Goal: Browse casually: Explore the website without a specific task or goal

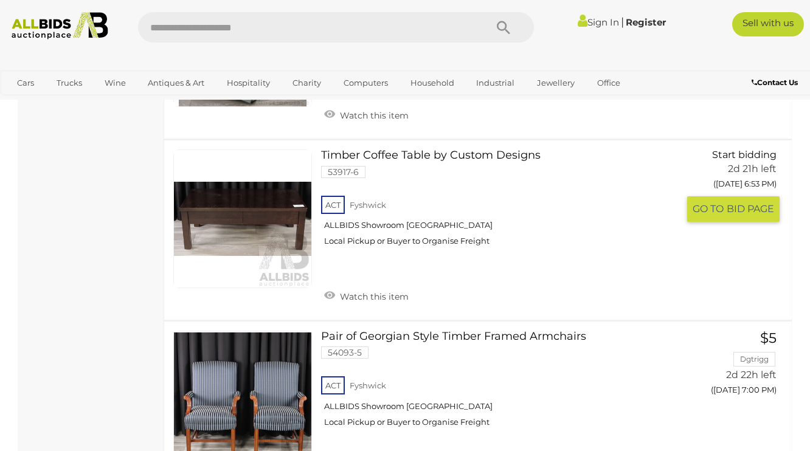
scroll to position [1279, 0]
click at [271, 190] on link at bounding box center [242, 219] width 139 height 139
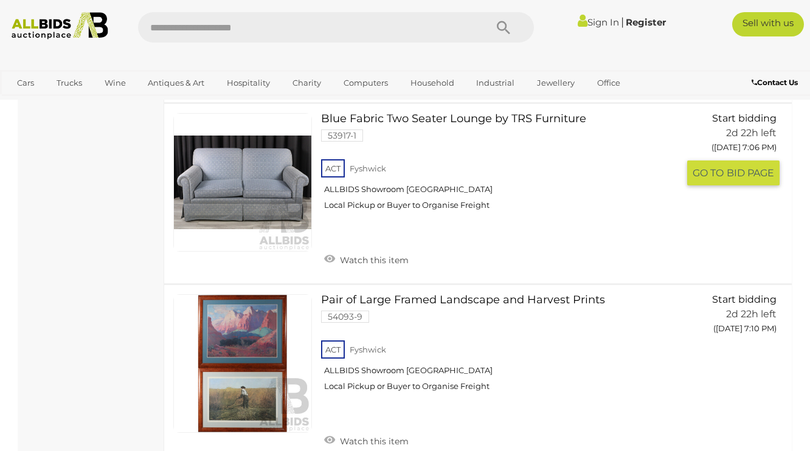
scroll to position [1871, 0]
click at [278, 170] on link at bounding box center [242, 181] width 139 height 139
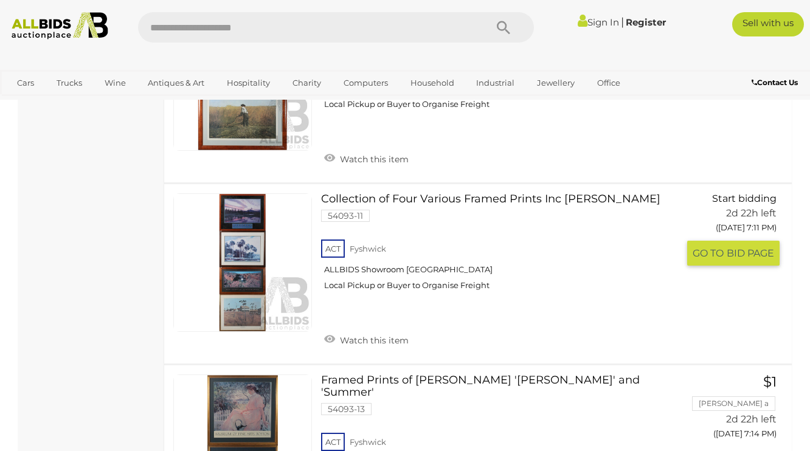
scroll to position [2151, 0]
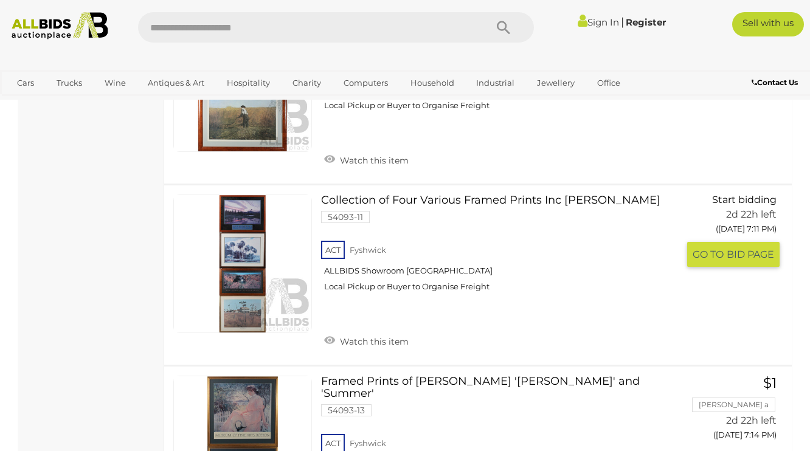
click at [392, 194] on link "Collection of Four Various Framed Prints Inc Ken Duncan 54093-11 ACT Fyshwick" at bounding box center [504, 247] width 348 height 106
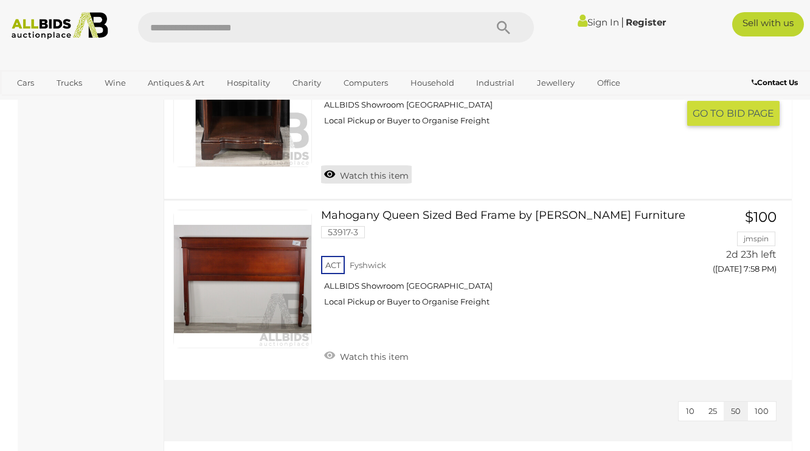
scroll to position [4151, 0]
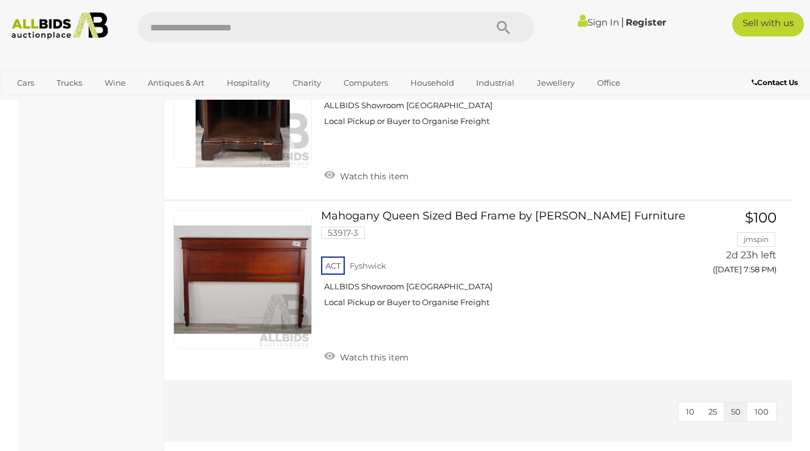
click at [764, 407] on span "100" at bounding box center [761, 412] width 14 height 10
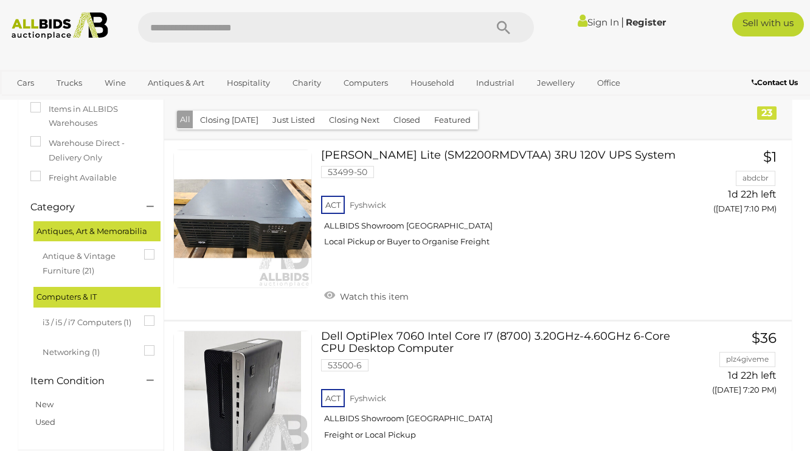
scroll to position [2240, 0]
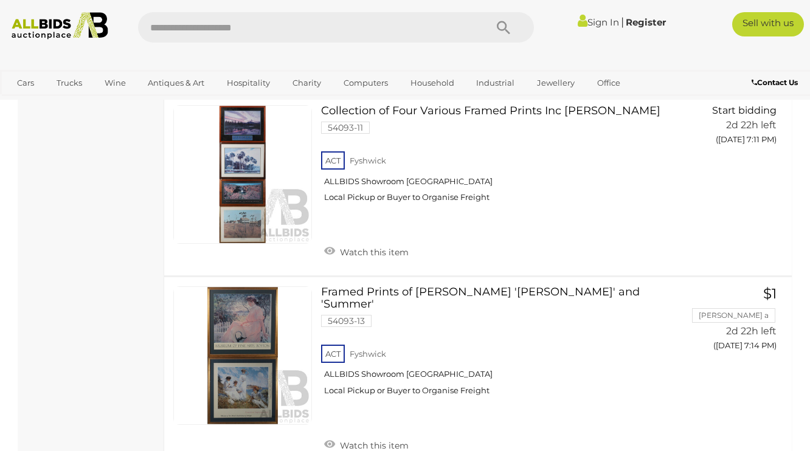
scroll to position [180, 0]
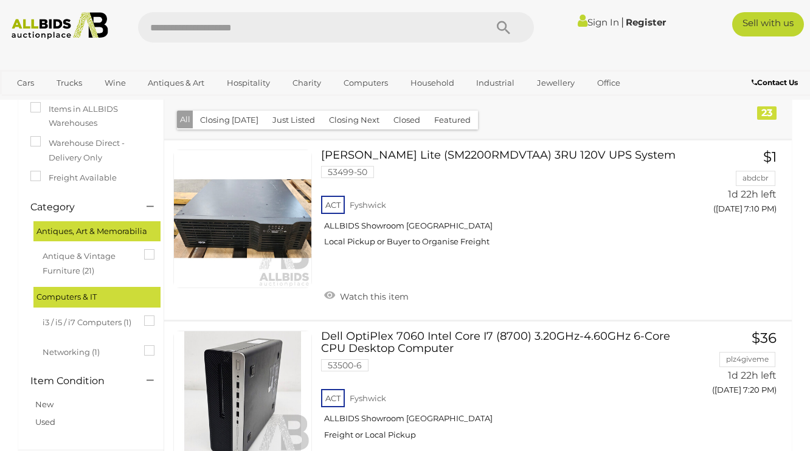
click at [89, 254] on span "Antique & Vintage Furniture (21)" at bounding box center [88, 262] width 91 height 32
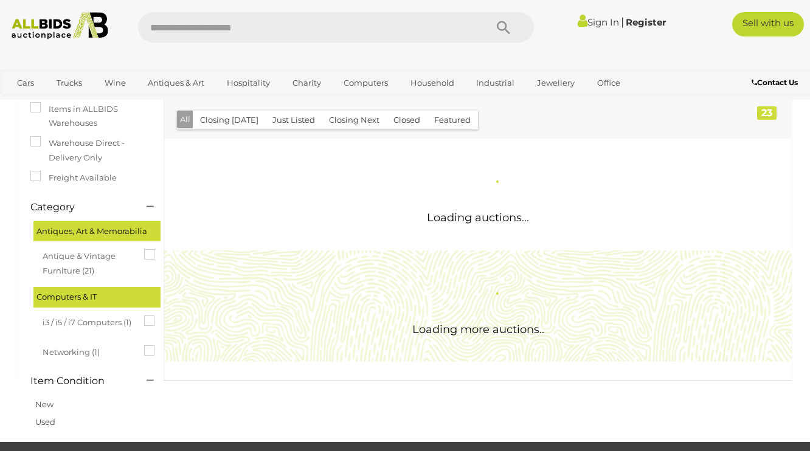
scroll to position [0, 0]
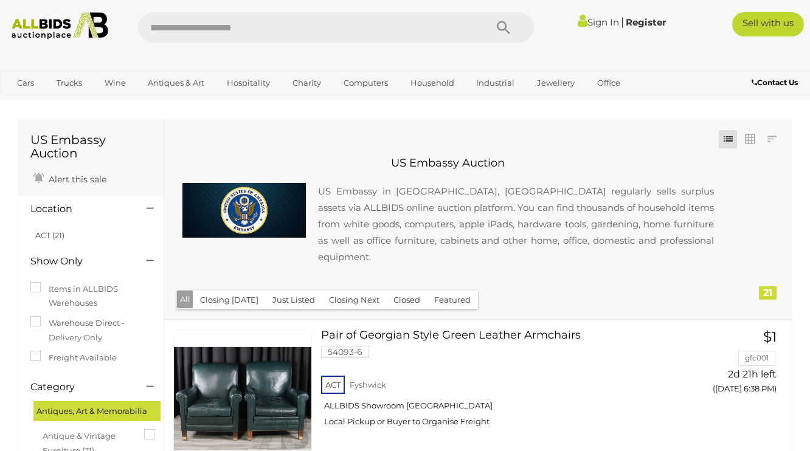
scroll to position [1869, 0]
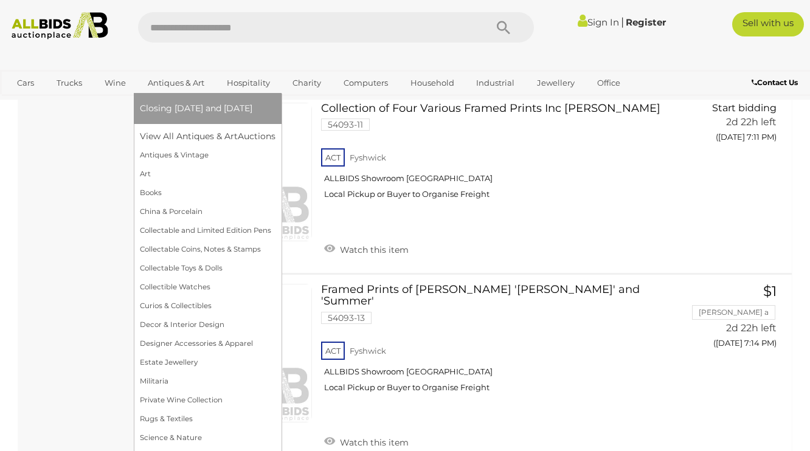
click at [178, 109] on span "Closing [DATE] and [DATE]" at bounding box center [196, 108] width 112 height 11
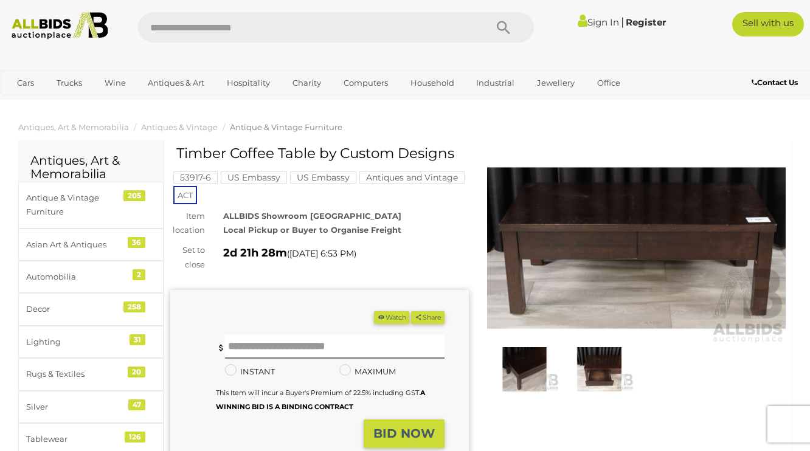
click at [542, 364] on img at bounding box center [524, 369] width 69 height 44
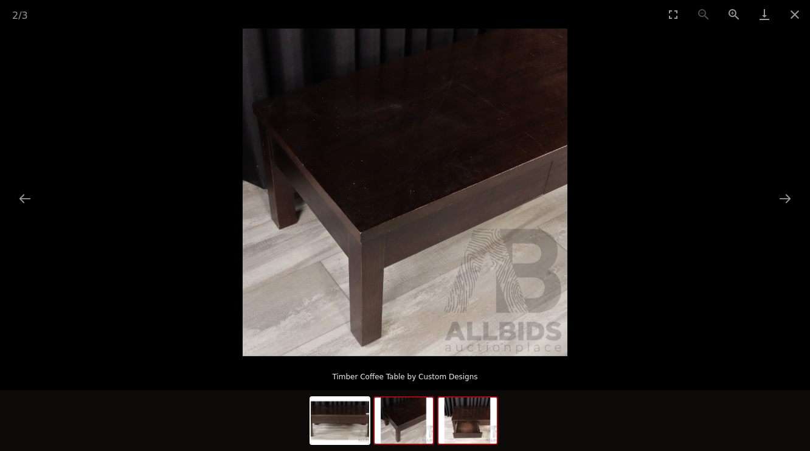
click at [457, 416] on img at bounding box center [467, 421] width 58 height 46
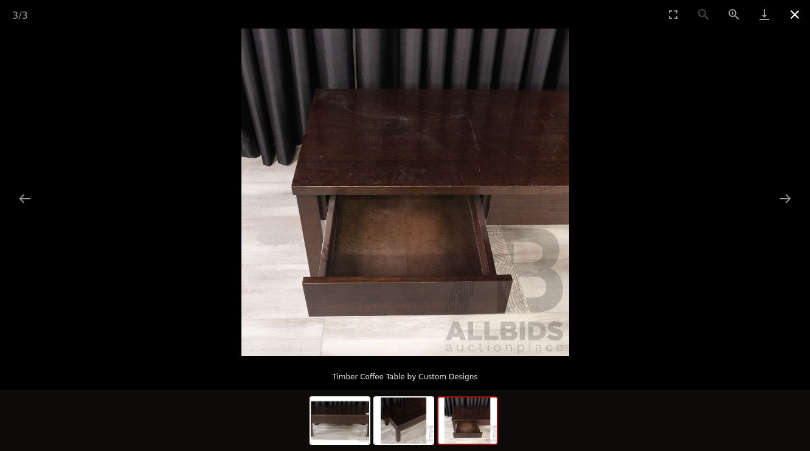
click at [793, 12] on button "Close gallery" at bounding box center [794, 14] width 30 height 29
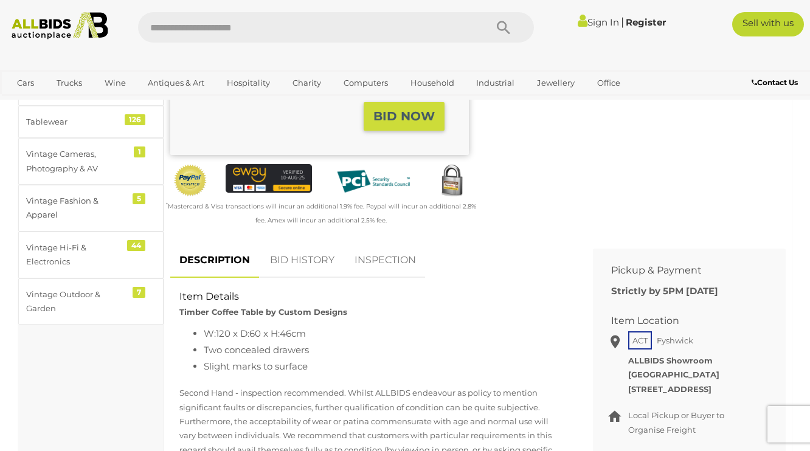
scroll to position [315, 0]
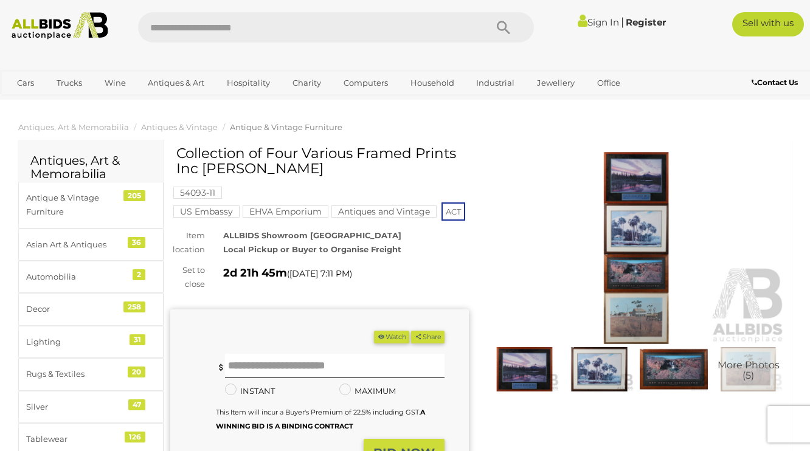
click at [520, 364] on img at bounding box center [524, 369] width 69 height 44
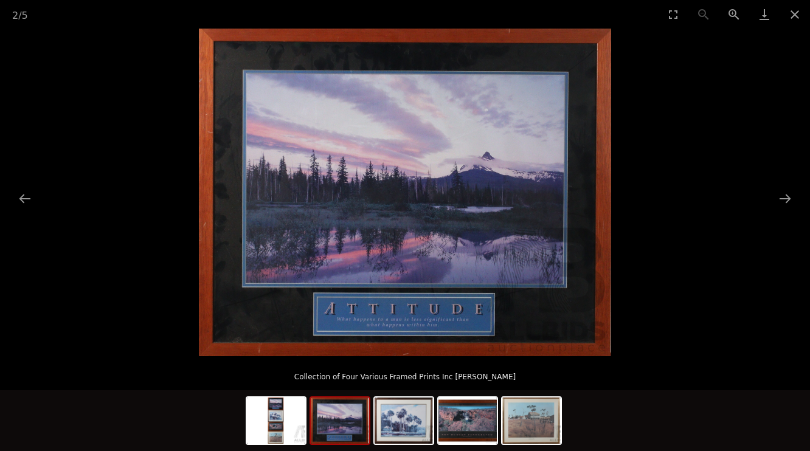
scroll to position [36, 0]
click at [391, 424] on img at bounding box center [403, 421] width 58 height 46
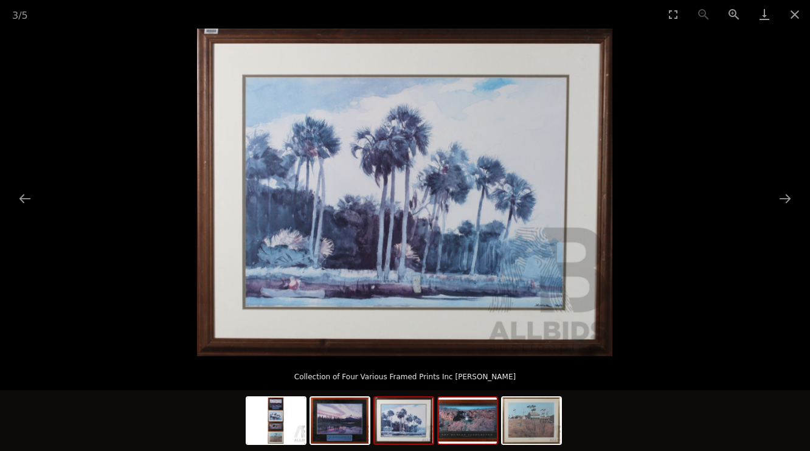
click at [482, 418] on img at bounding box center [467, 421] width 58 height 46
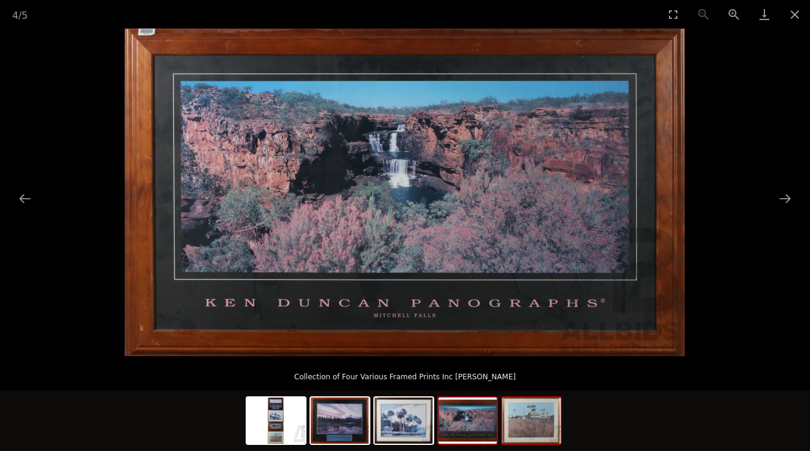
click at [531, 425] on img at bounding box center [531, 421] width 58 height 46
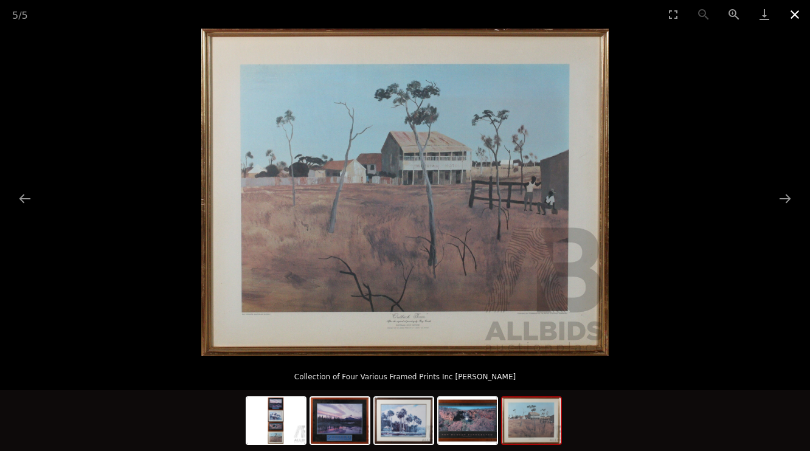
click at [791, 12] on button "Close gallery" at bounding box center [794, 14] width 30 height 29
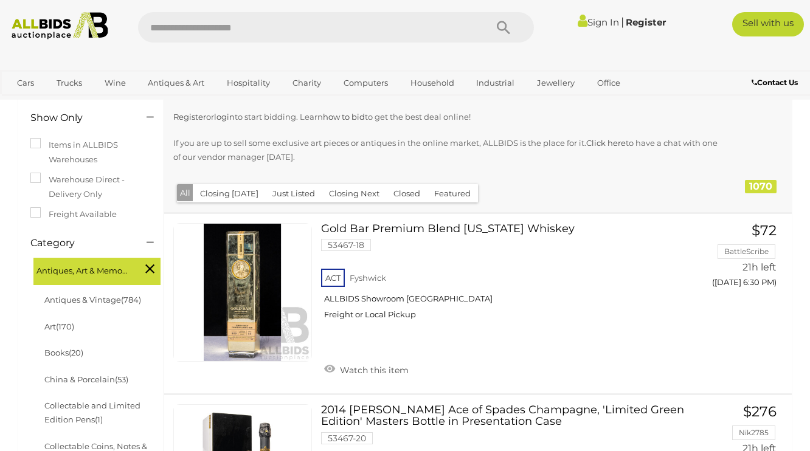
scroll to position [201, 0]
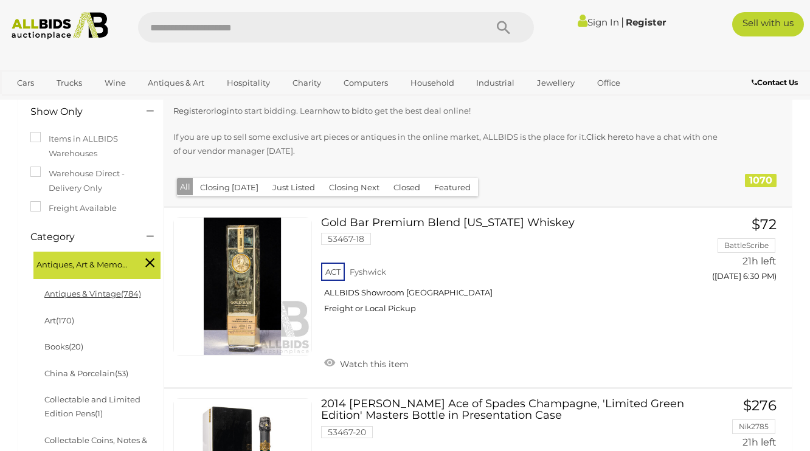
click at [103, 289] on link "Antiques & Vintage (784)" at bounding box center [92, 294] width 97 height 10
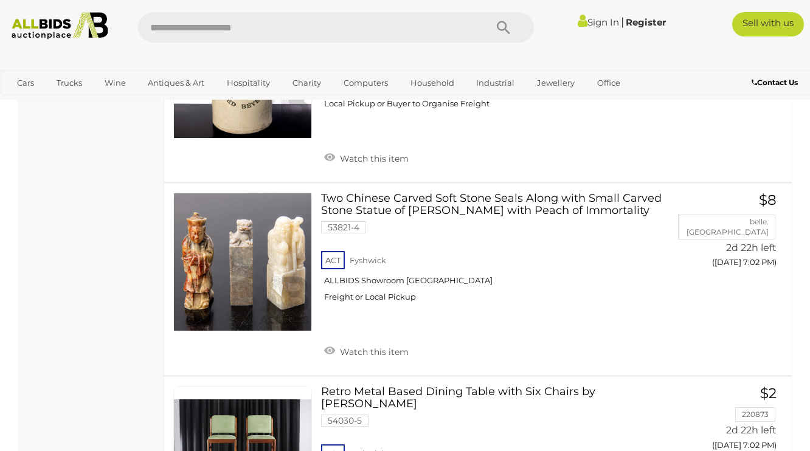
scroll to position [11873, 0]
click at [269, 386] on link at bounding box center [242, 455] width 139 height 139
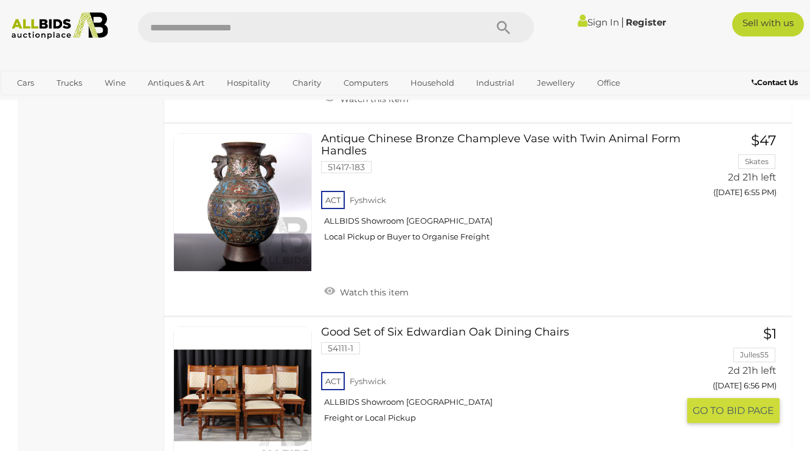
scroll to position [9288, 0]
click at [277, 327] on link at bounding box center [242, 396] width 139 height 139
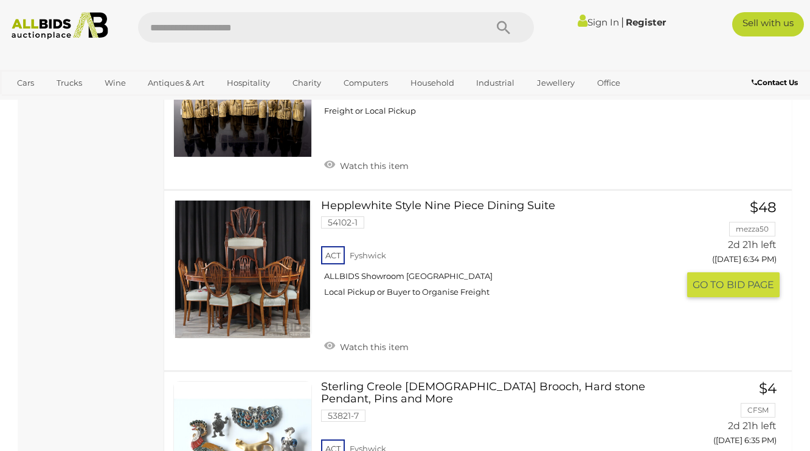
scroll to position [1397, 0]
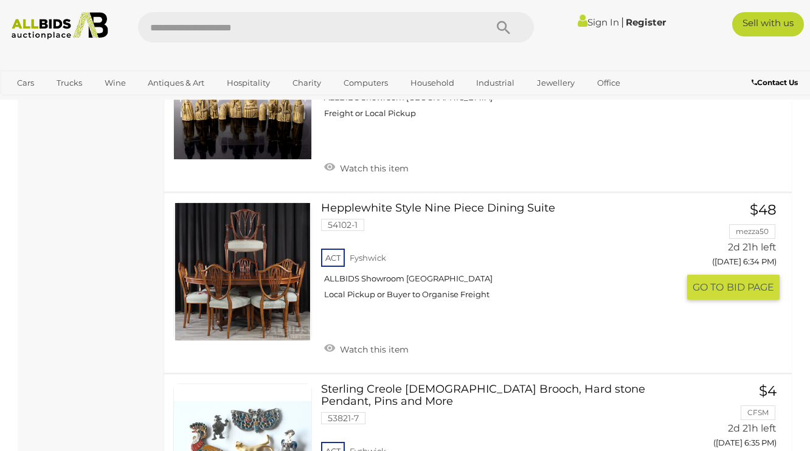
click at [270, 259] on link at bounding box center [242, 271] width 139 height 139
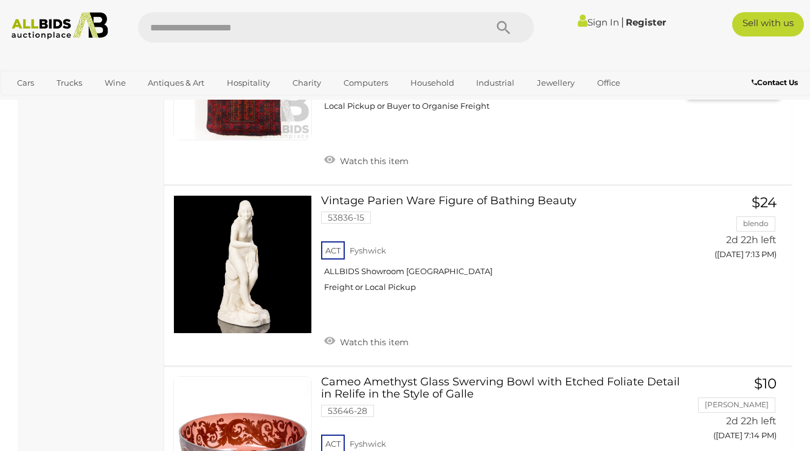
scroll to position [16217, 0]
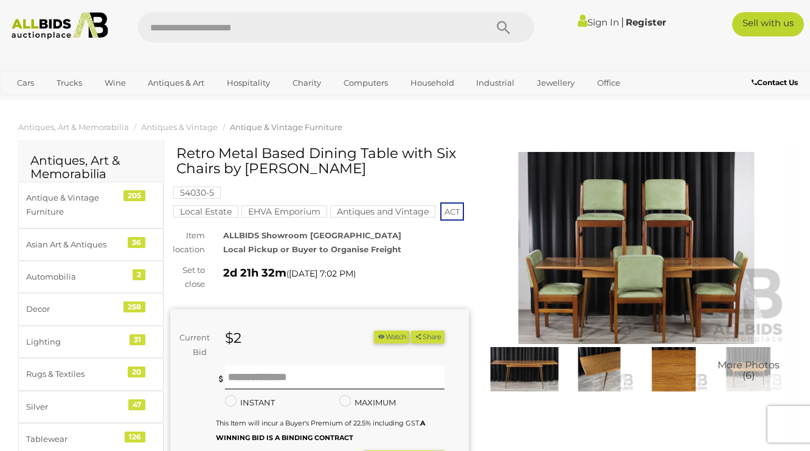
click at [631, 281] on img at bounding box center [636, 248] width 298 height 192
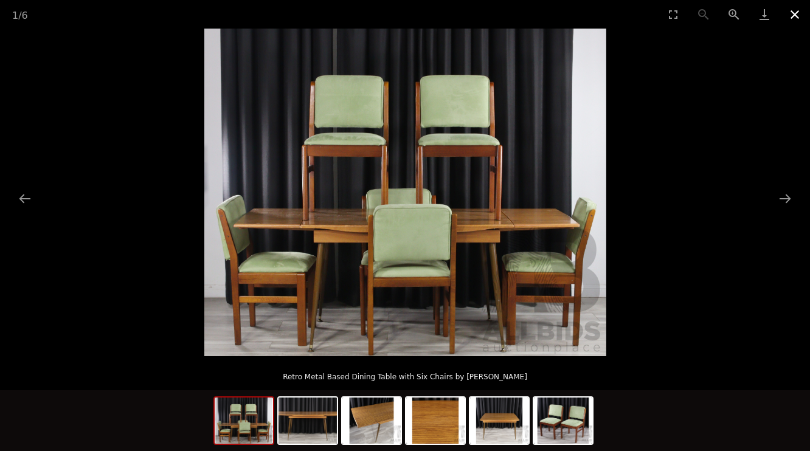
click at [791, 15] on button "Close gallery" at bounding box center [794, 14] width 30 height 29
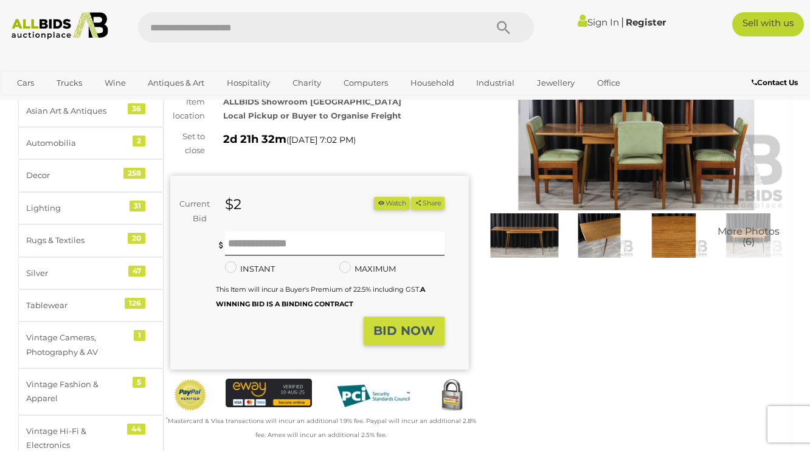
scroll to position [133, 0]
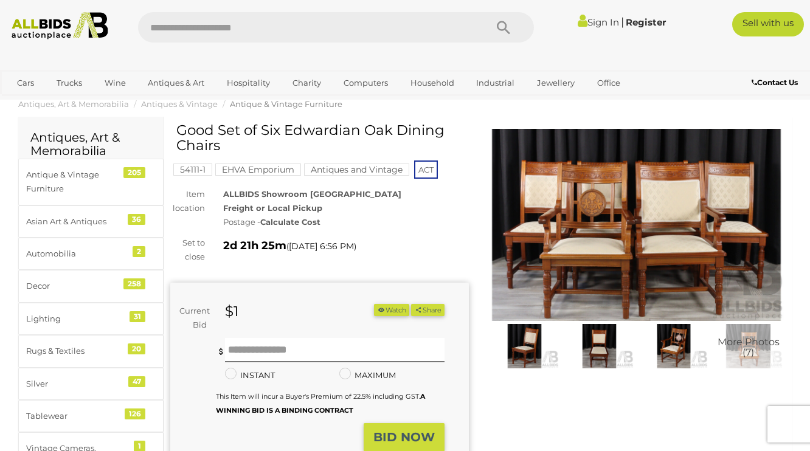
scroll to position [19, 0]
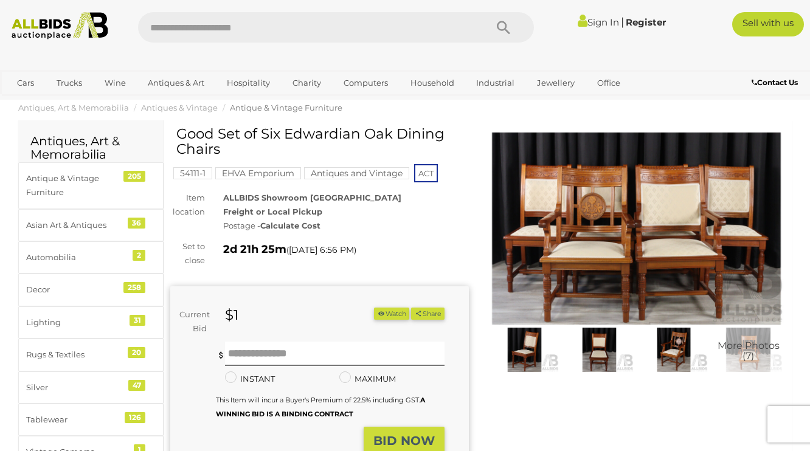
click at [528, 352] on img at bounding box center [524, 350] width 69 height 44
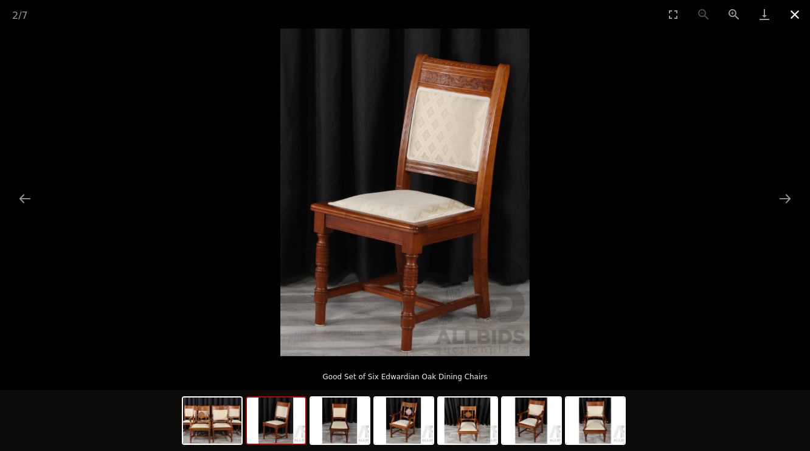
click at [794, 14] on button "Close gallery" at bounding box center [794, 14] width 30 height 29
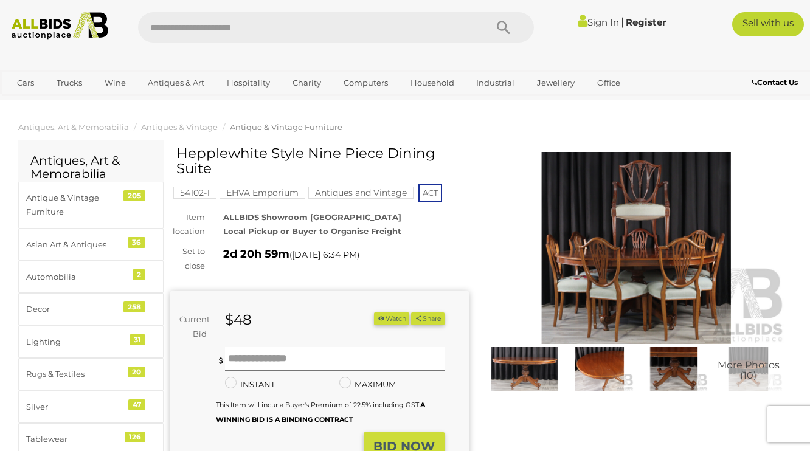
click at [625, 274] on img at bounding box center [636, 248] width 298 height 192
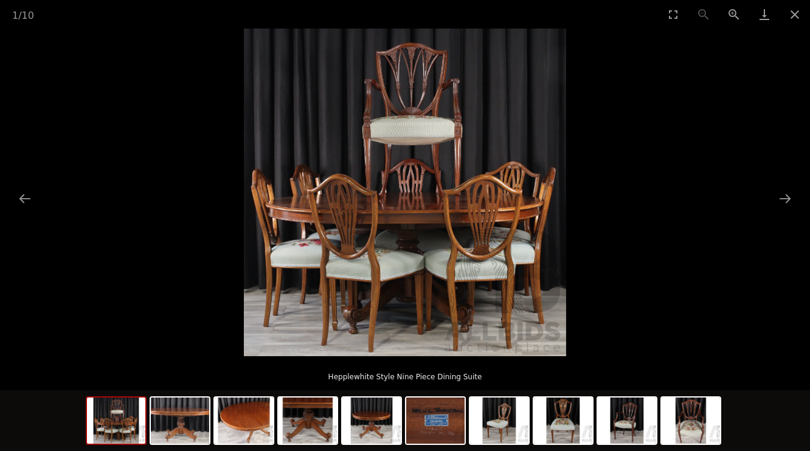
scroll to position [24, 0]
click at [185, 416] on img at bounding box center [180, 421] width 58 height 46
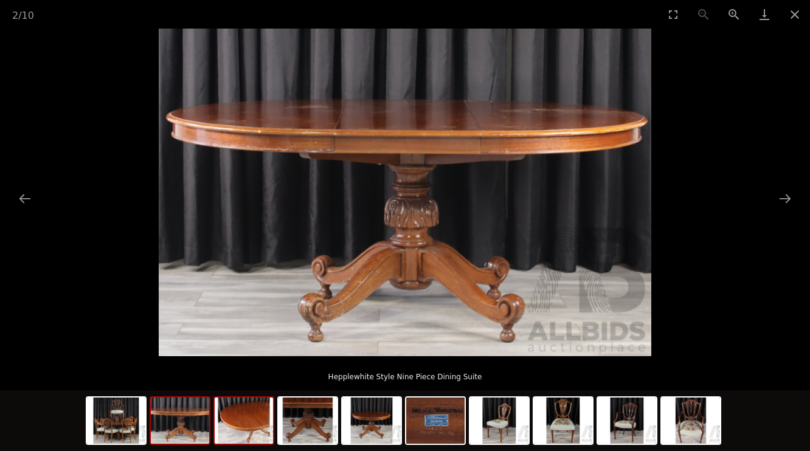
click at [241, 423] on img at bounding box center [244, 421] width 58 height 46
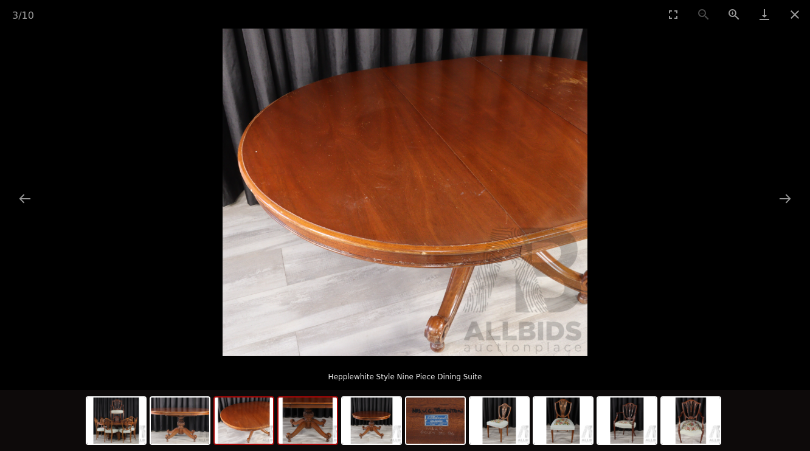
click at [300, 429] on img at bounding box center [307, 421] width 58 height 46
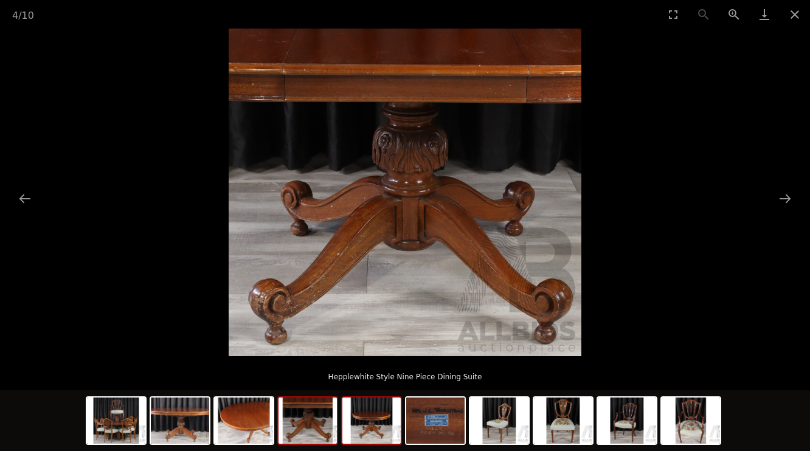
click at [362, 430] on img at bounding box center [371, 421] width 58 height 46
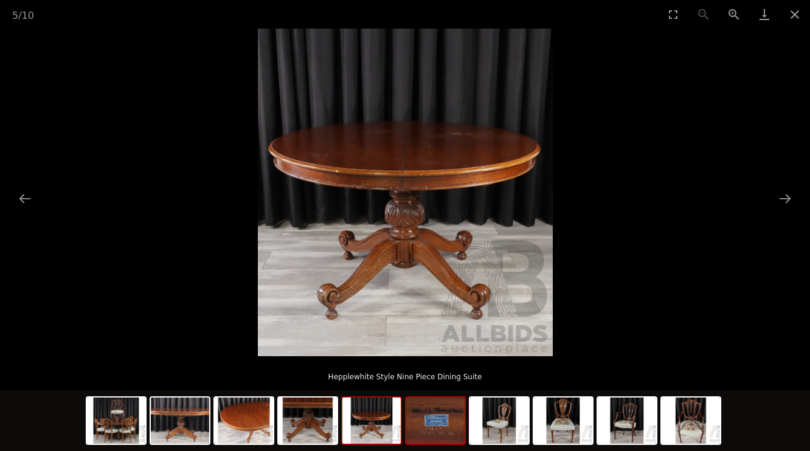
click at [429, 422] on img at bounding box center [435, 421] width 58 height 46
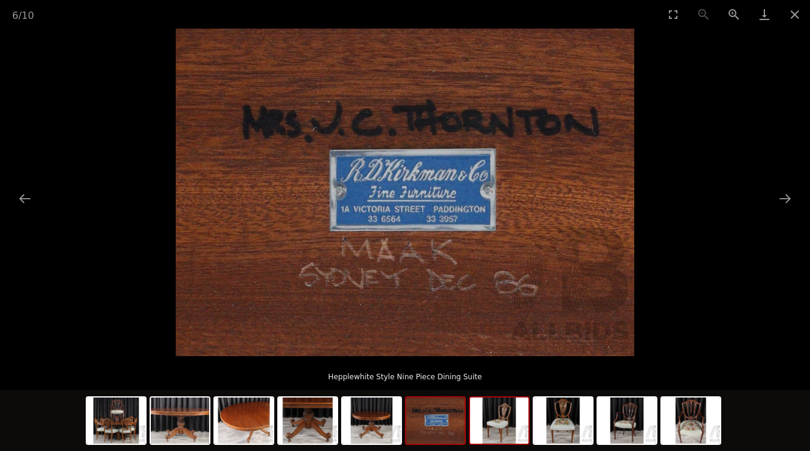
click at [503, 430] on img at bounding box center [499, 421] width 58 height 46
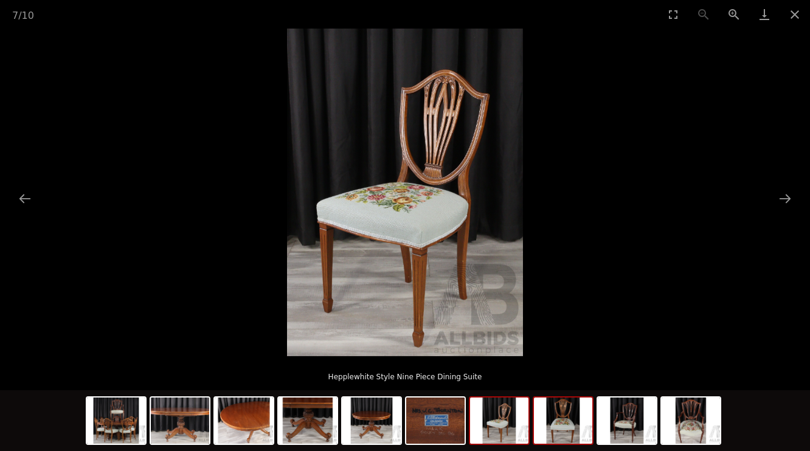
click at [566, 428] on img at bounding box center [563, 421] width 58 height 46
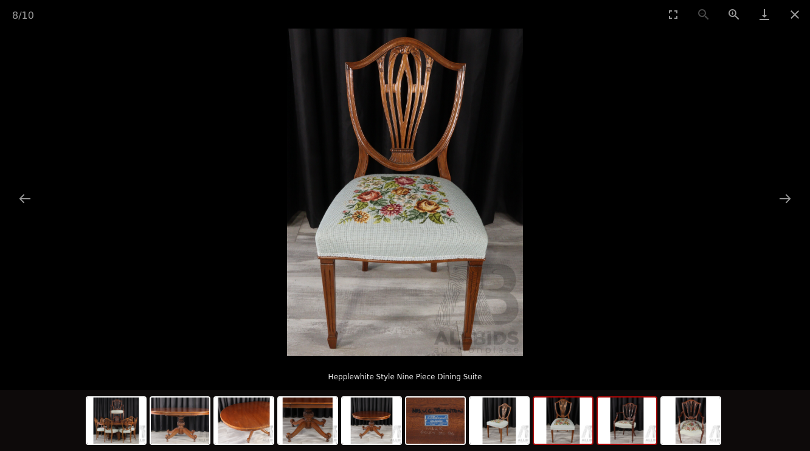
click at [625, 432] on img at bounding box center [626, 421] width 58 height 46
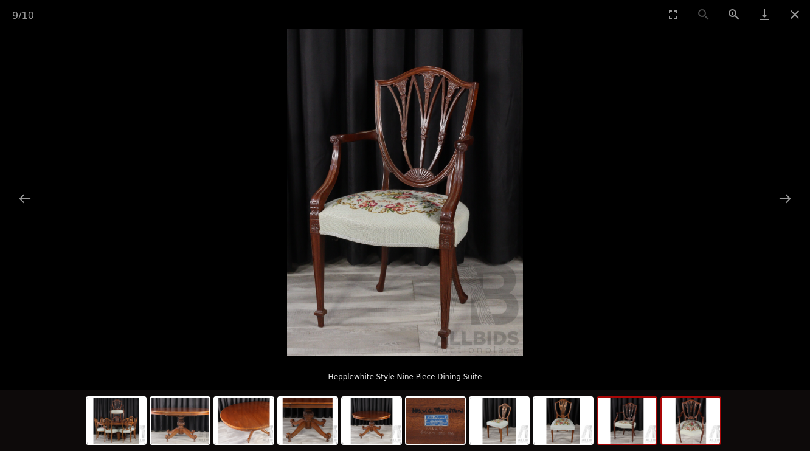
click at [690, 436] on img at bounding box center [690, 421] width 58 height 46
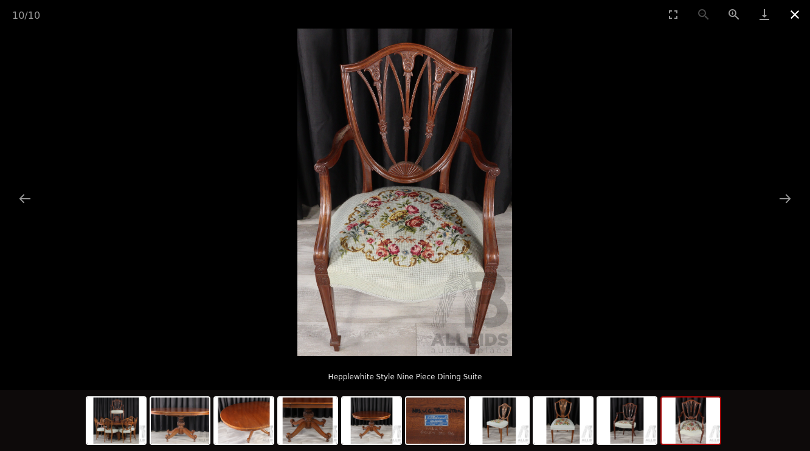
click at [792, 15] on button "Close gallery" at bounding box center [794, 14] width 30 height 29
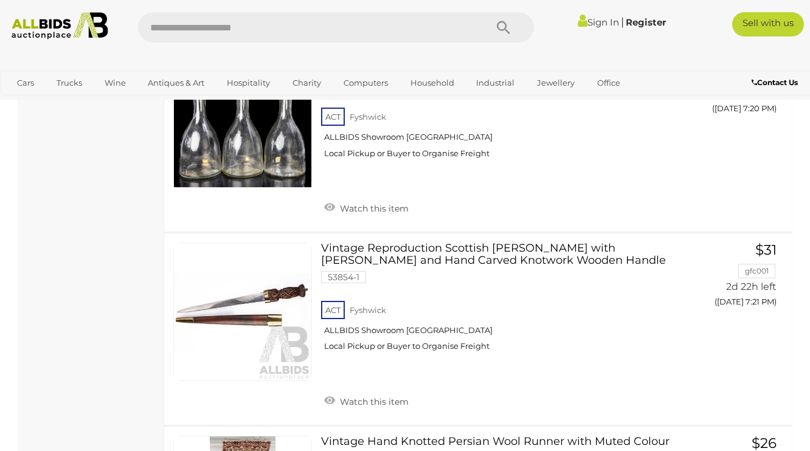
scroll to position [18620, 0]
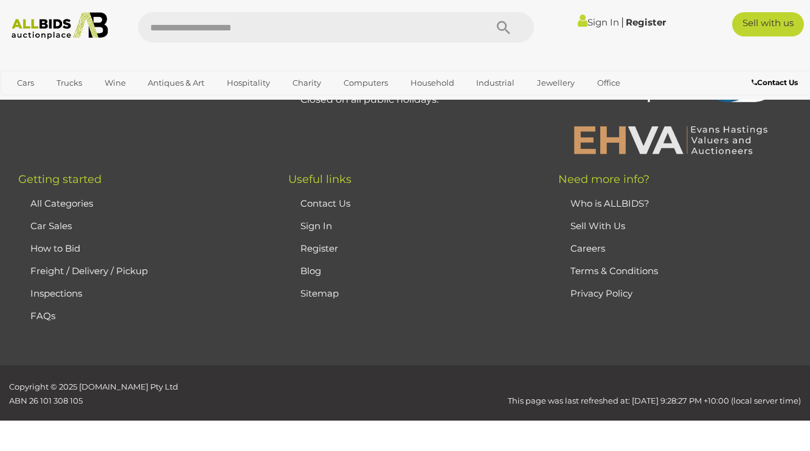
scroll to position [162, 0]
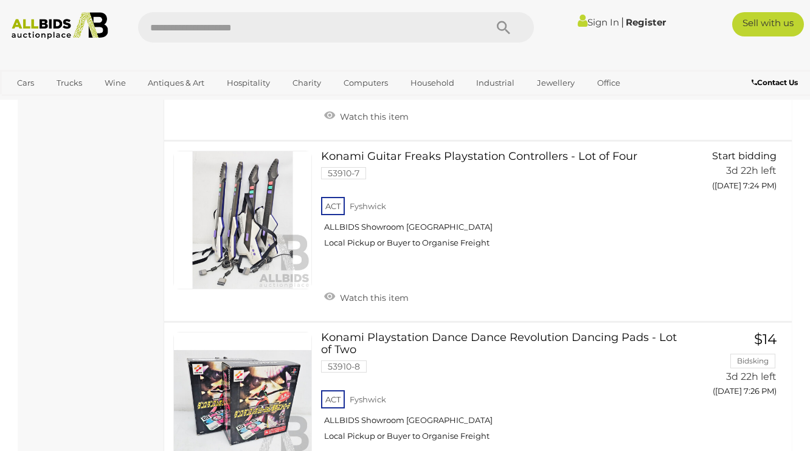
scroll to position [18448, 0]
